Goal: Download file/media

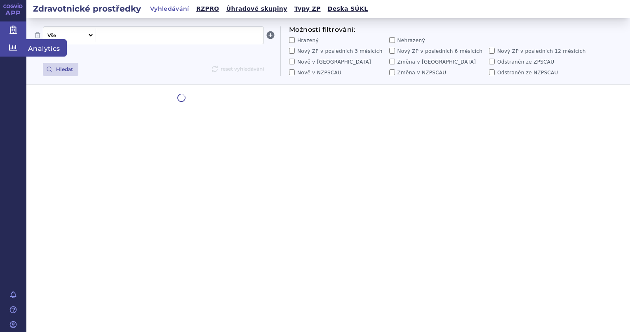
click at [13, 45] on icon at bounding box center [13, 47] width 8 height 8
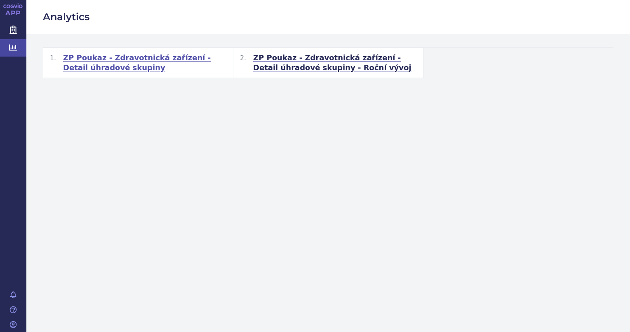
click at [91, 56] on span "ZP Poukaz - Zdravotnická zařízení - Detail úhradové skupiny" at bounding box center [144, 63] width 163 height 20
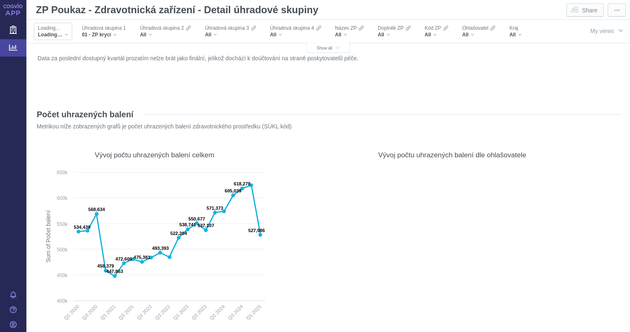
click at [65, 34] on div "Loading…" at bounding box center [53, 34] width 30 height 7
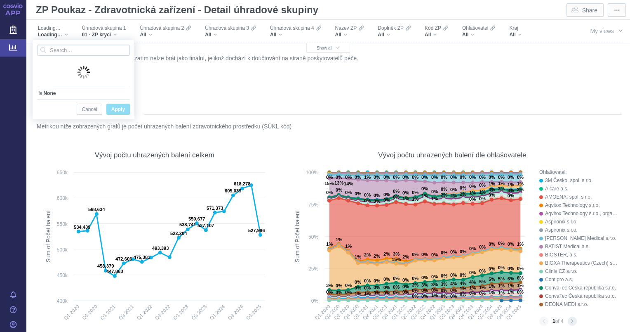
click at [176, 73] on div "Data za poslední dostupný kvartál prozatím nelze brát jako finální, jelikož doc…" at bounding box center [328, 74] width 586 height 44
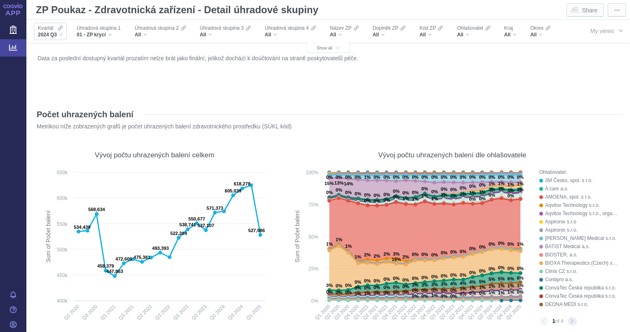
click at [58, 34] on div "2024 Q3" at bounding box center [50, 34] width 25 height 7
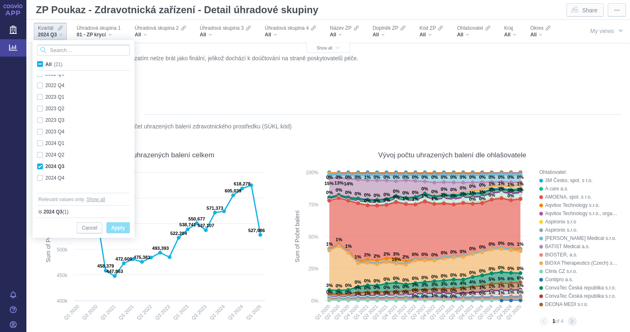
scroll to position [127, 0]
click at [58, 185] on div "2025 Q1 Only" at bounding box center [84, 185] width 103 height 12
checkbox input "true"
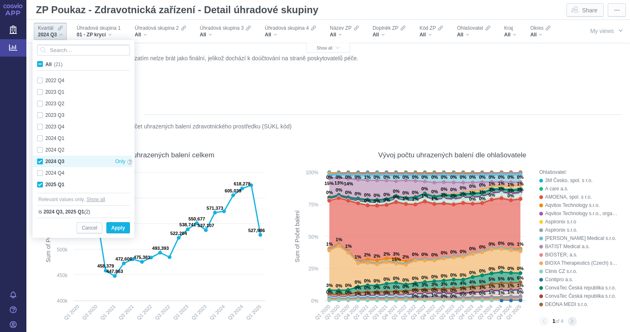
click at [39, 158] on div "2024 Q3 Only" at bounding box center [84, 161] width 103 height 12
checkbox input "false"
click at [115, 226] on span "Apply" at bounding box center [118, 228] width 14 height 10
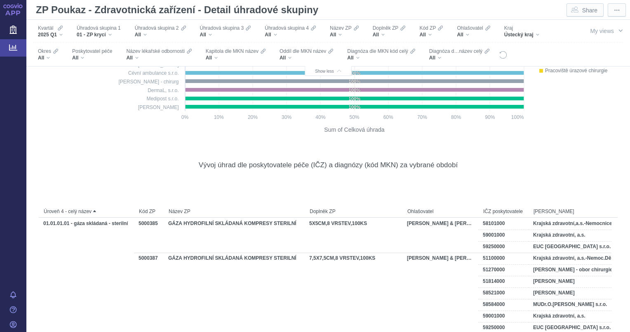
scroll to position [0, 1]
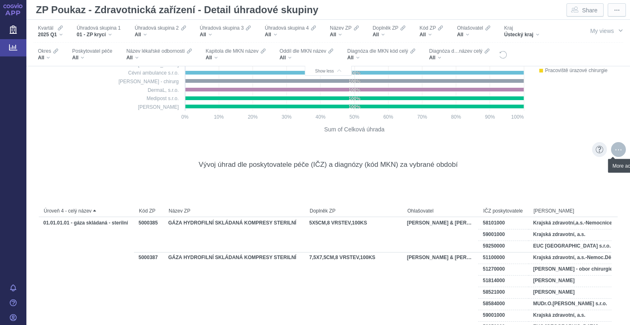
click at [613, 150] on div "More actions" at bounding box center [618, 149] width 15 height 15
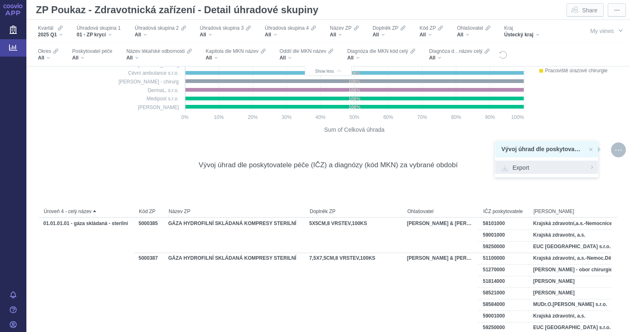
click at [526, 167] on span "Export" at bounding box center [546, 167] width 90 height 8
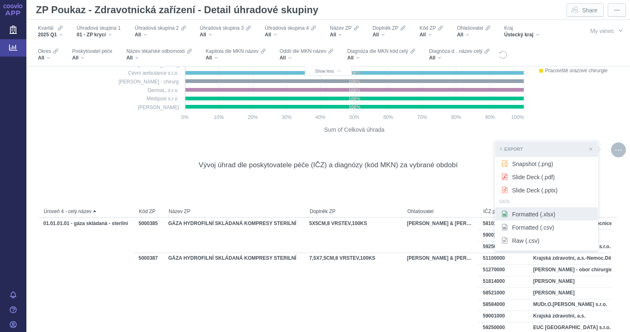
click at [520, 213] on span "Formatted (.xlsx)" at bounding box center [546, 213] width 90 height 8
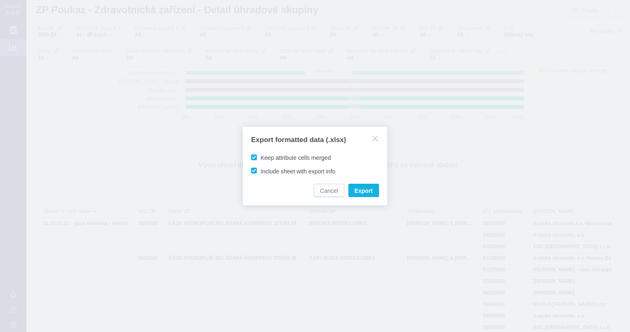
click at [256, 161] on label "Keep attribute cells merged" at bounding box center [292, 157] width 85 height 8
click at [259, 158] on input "Keep attribute cells merged" at bounding box center [261, 155] width 5 height 5
checkbox input "false"
click at [365, 188] on span "Export" at bounding box center [364, 190] width 18 height 8
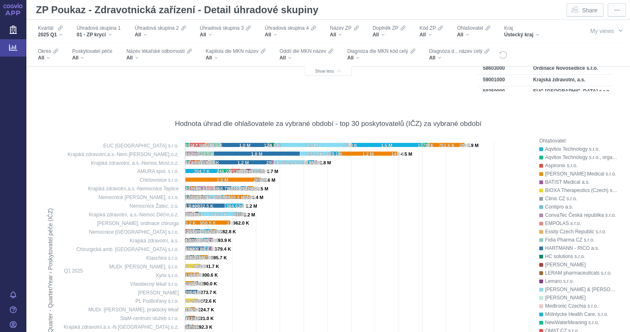
scroll to position [6368, 0]
click at [596, 108] on icon "Show as table" at bounding box center [599, 108] width 7 height 6
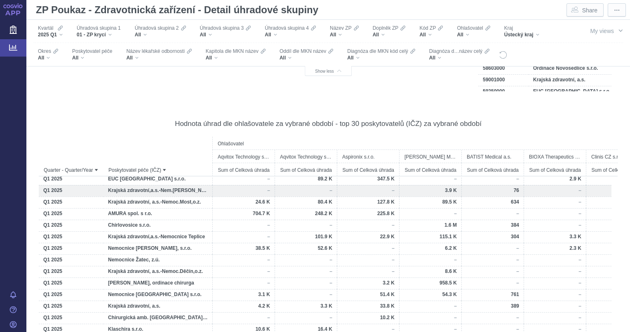
scroll to position [3, 0]
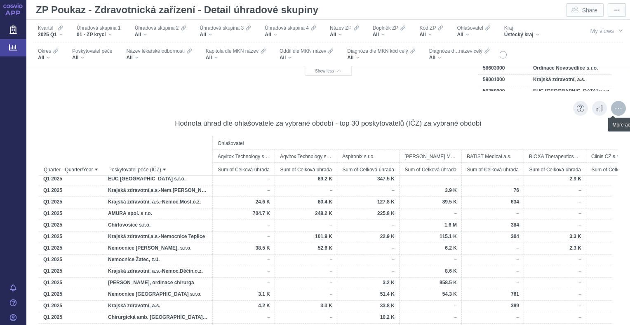
click at [611, 106] on div "More actions" at bounding box center [618, 108] width 15 height 15
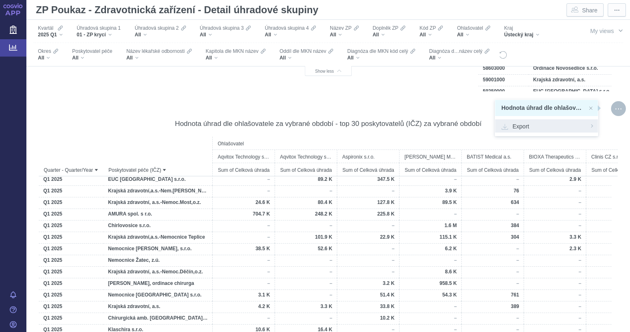
click at [517, 127] on span "Export" at bounding box center [546, 126] width 90 height 8
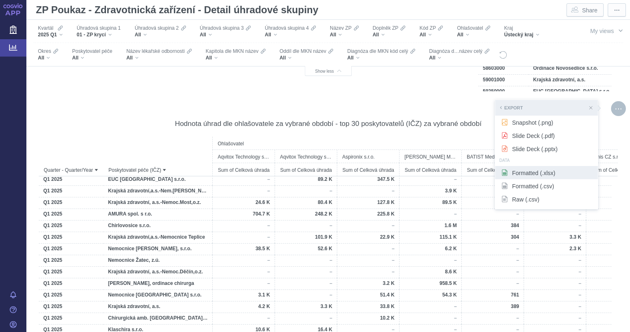
click at [512, 172] on span "Formatted (.xlsx)" at bounding box center [546, 172] width 90 height 8
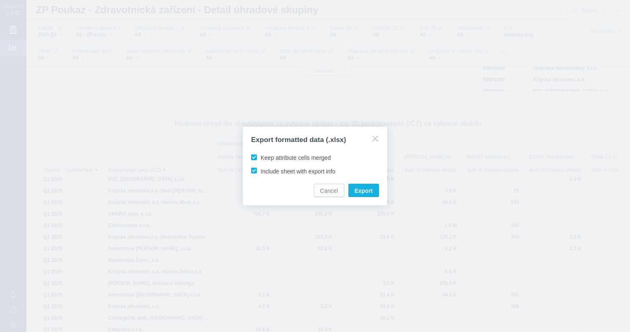
click at [261, 155] on span "Keep attribute cells merged" at bounding box center [296, 157] width 70 height 7
click at [259, 155] on input "Keep attribute cells merged" at bounding box center [261, 155] width 5 height 5
checkbox input "false"
click at [362, 189] on span "Export" at bounding box center [364, 190] width 18 height 8
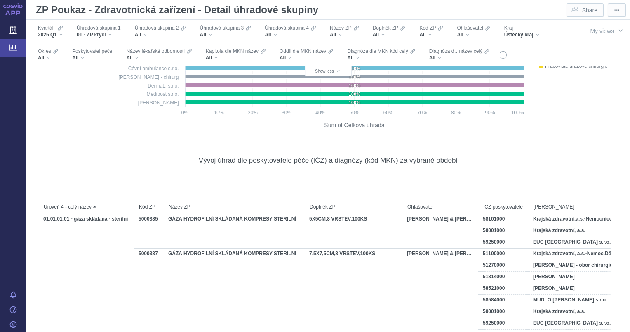
scroll to position [5999, 0]
